Goal: Transaction & Acquisition: Download file/media

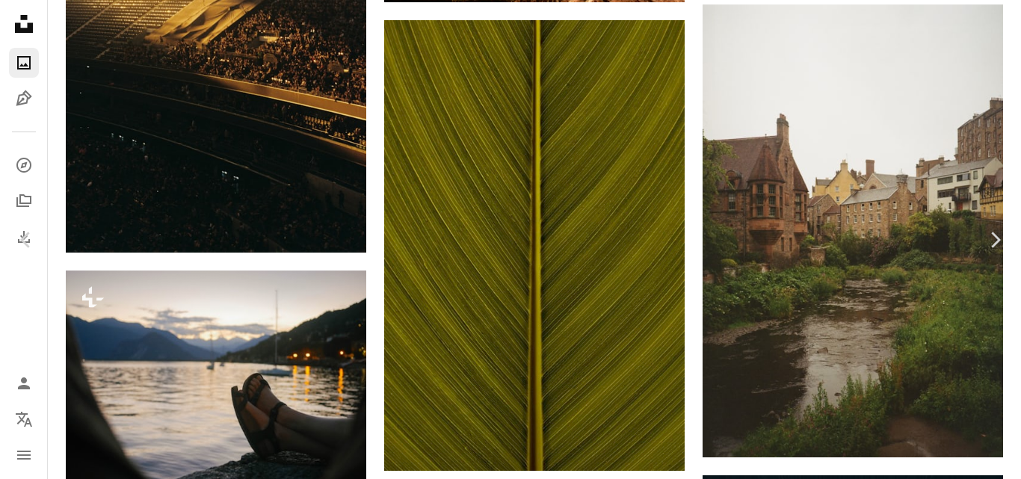
scroll to position [2900, 0]
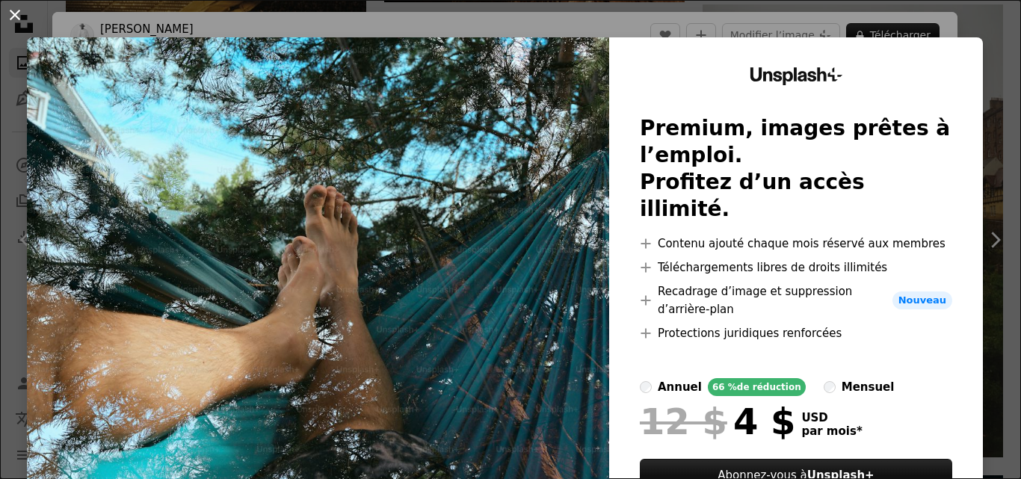
click at [15, 12] on button "An X shape" at bounding box center [15, 15] width 18 height 18
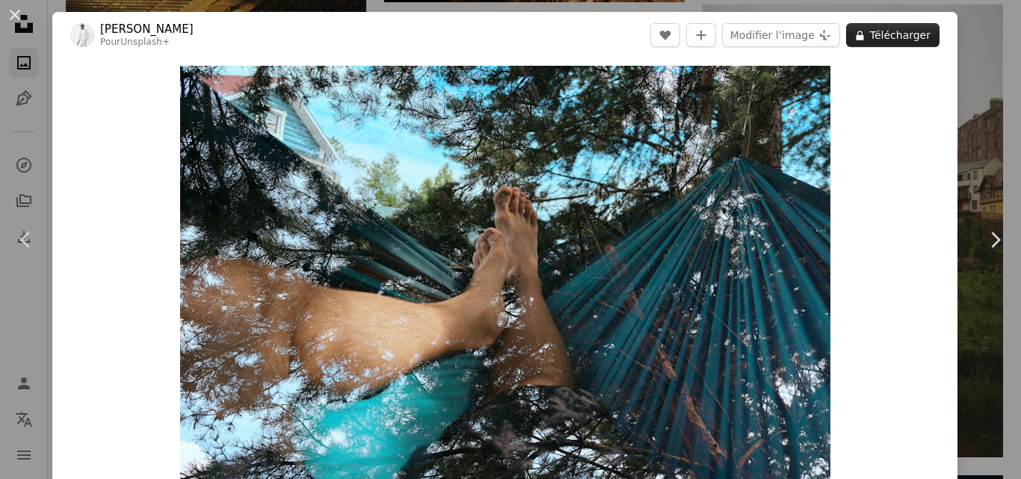
click at [916, 31] on button "A lock Télécharger" at bounding box center [892, 35] width 93 height 24
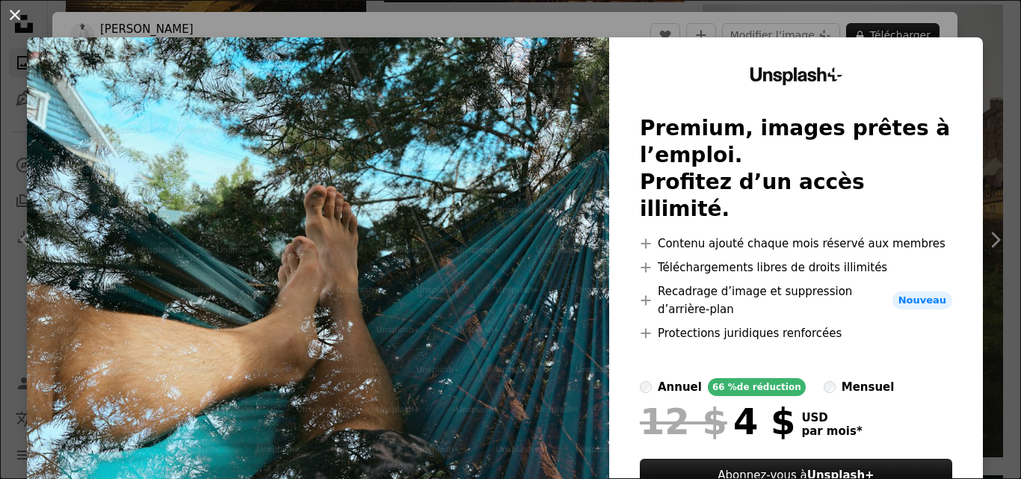
click at [11, 10] on button "An X shape" at bounding box center [15, 15] width 18 height 18
